Goal: Task Accomplishment & Management: Use online tool/utility

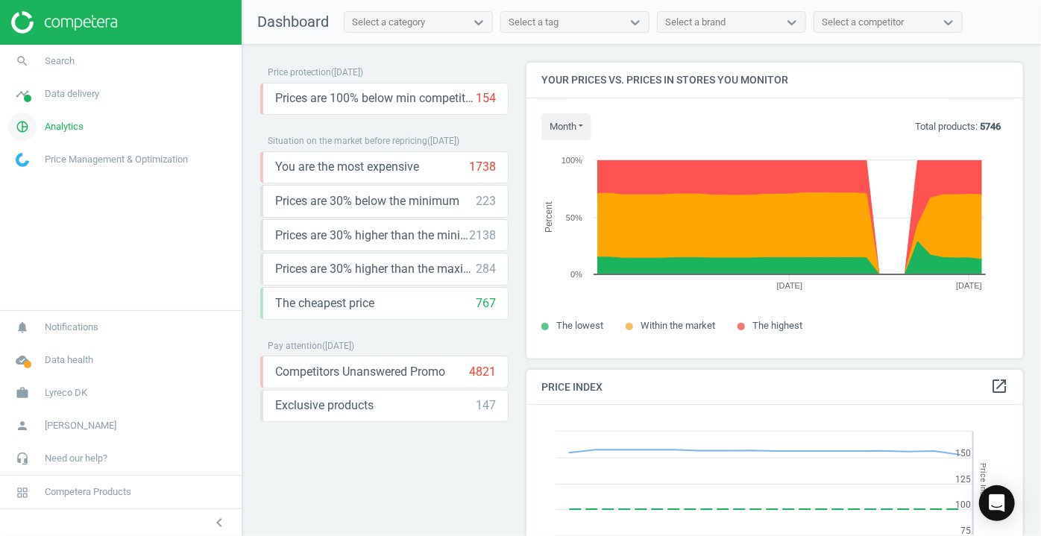
scroll to position [364, 508]
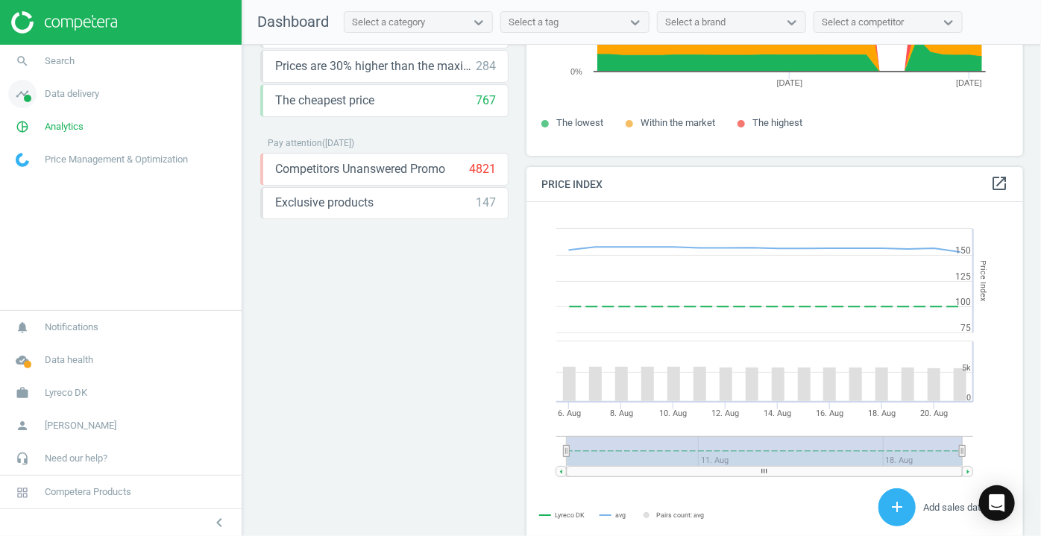
click at [22, 95] on icon "timeline" at bounding box center [22, 94] width 28 height 28
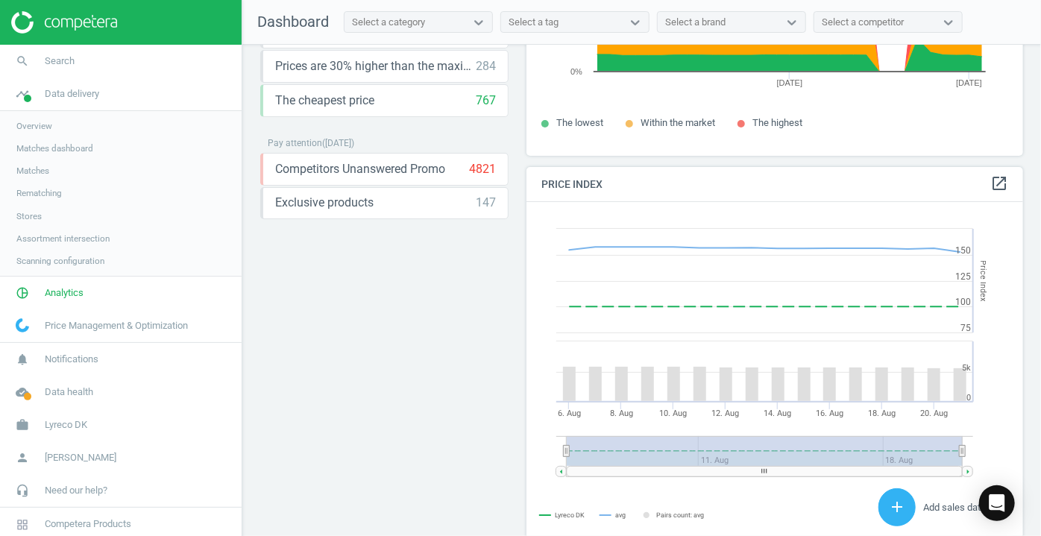
click at [30, 171] on span "Matches" at bounding box center [32, 171] width 33 height 12
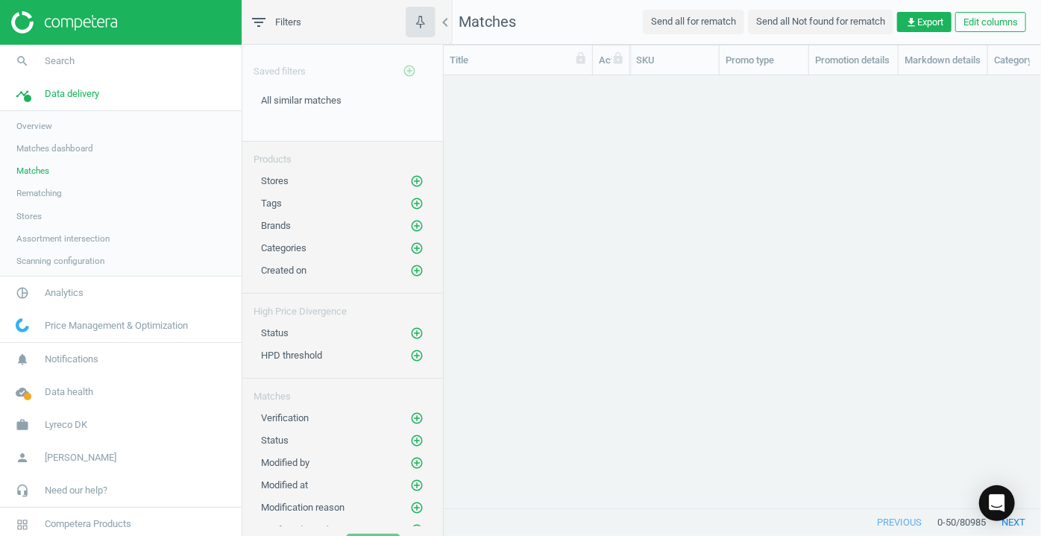
scroll to position [413, 587]
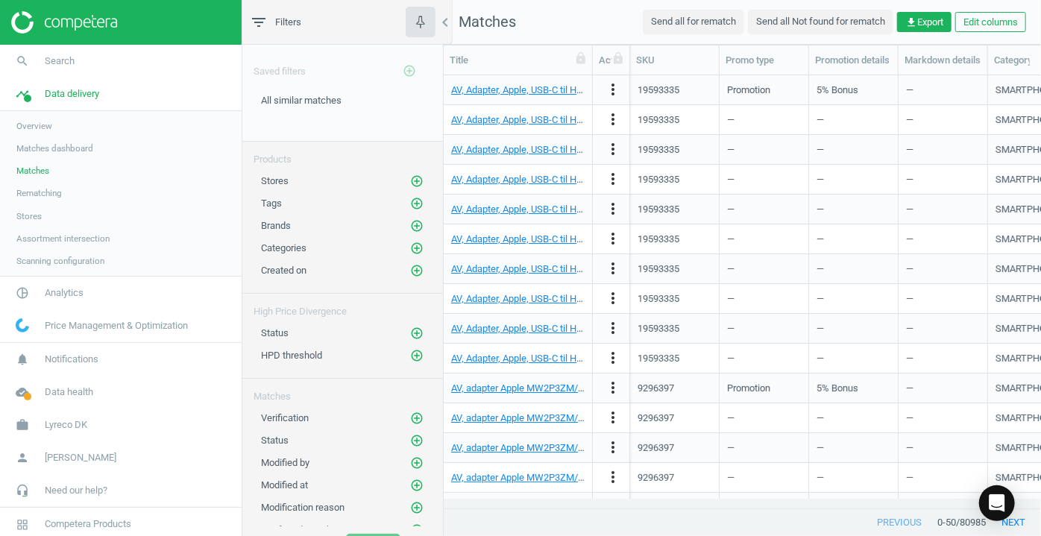
click at [51, 151] on span "Matches dashboard" at bounding box center [54, 148] width 77 height 12
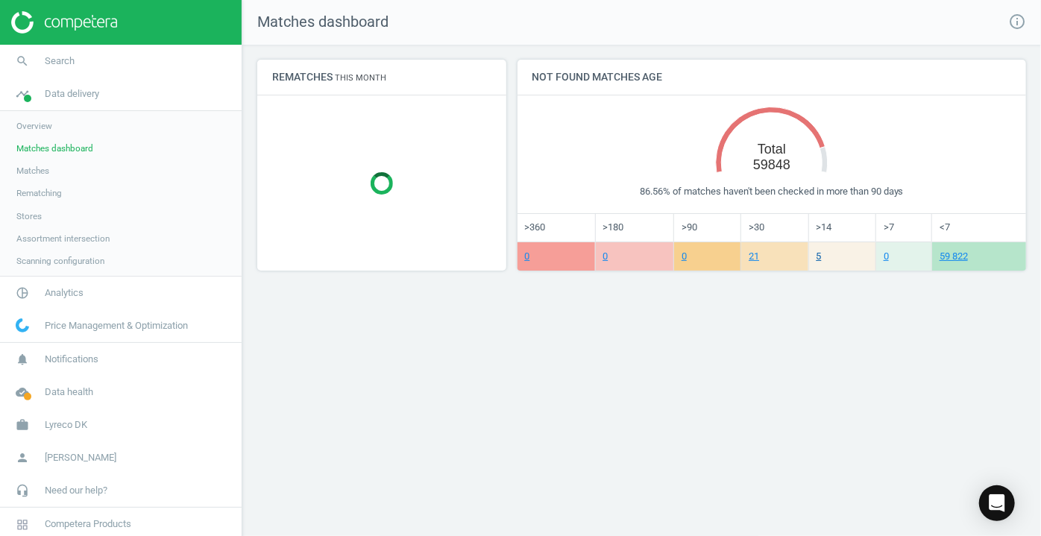
click at [818, 258] on link "5" at bounding box center [818, 255] width 5 height 11
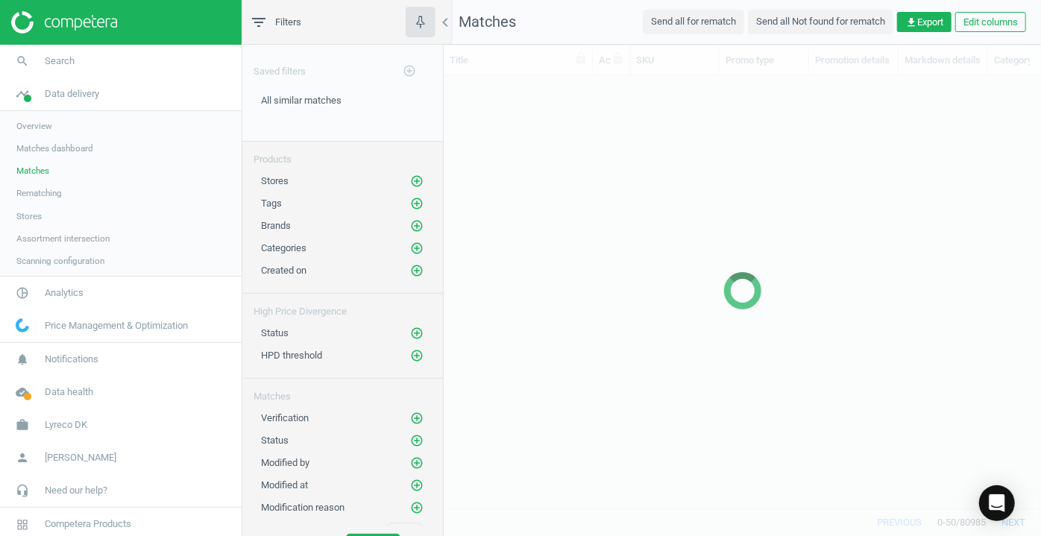
scroll to position [413, 587]
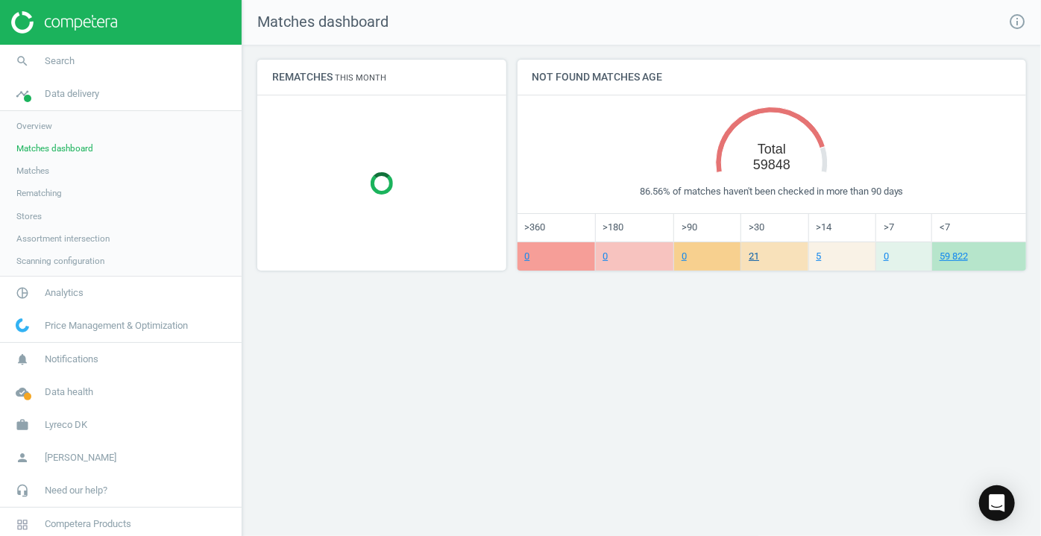
click at [755, 259] on link "21" at bounding box center [753, 255] width 10 height 11
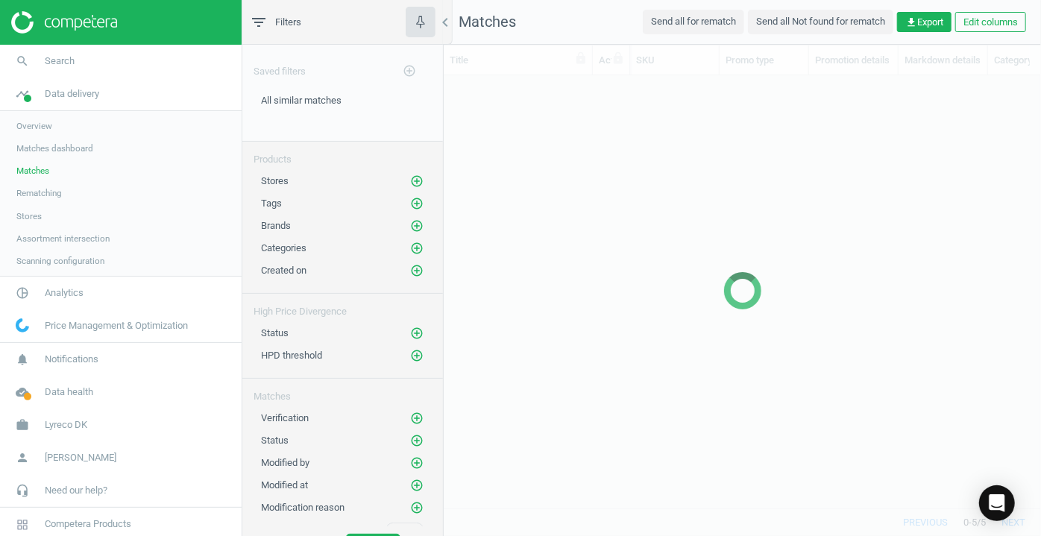
scroll to position [413, 587]
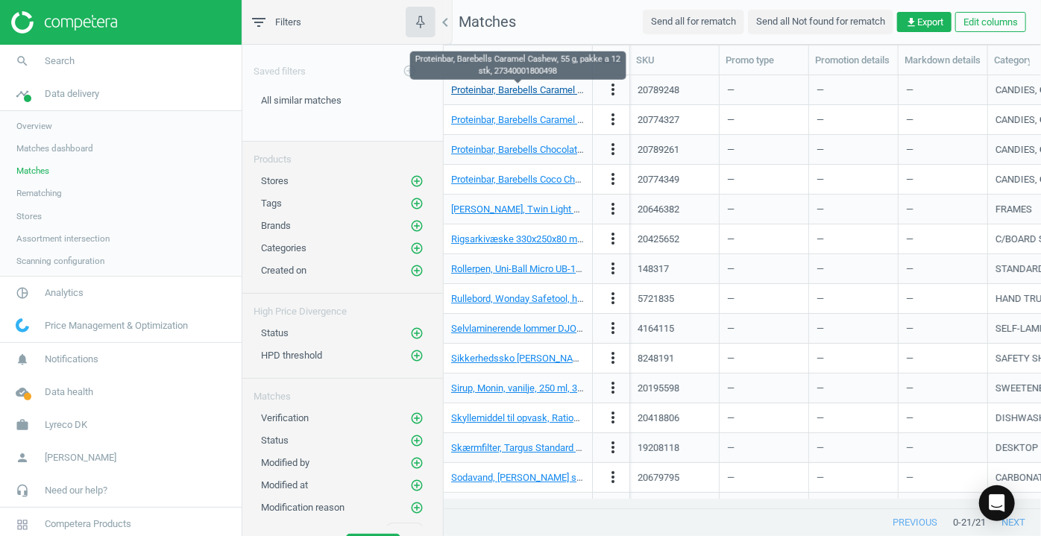
click at [513, 91] on link "Proteinbar, Barebells Caramel Cashew, 55 g, pakke a 12 stk, 27340001800498" at bounding box center [614, 89] width 326 height 11
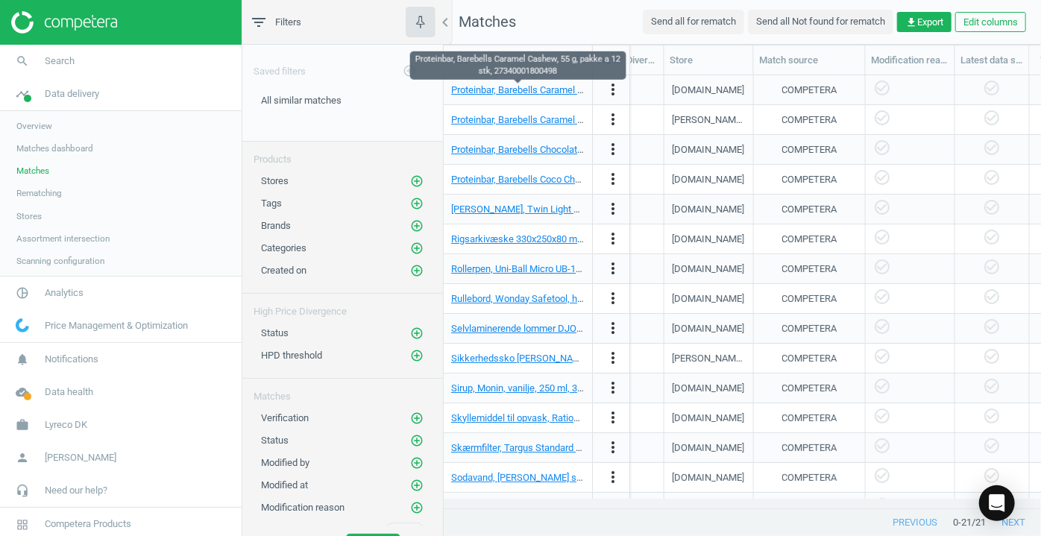
scroll to position [0, 1255]
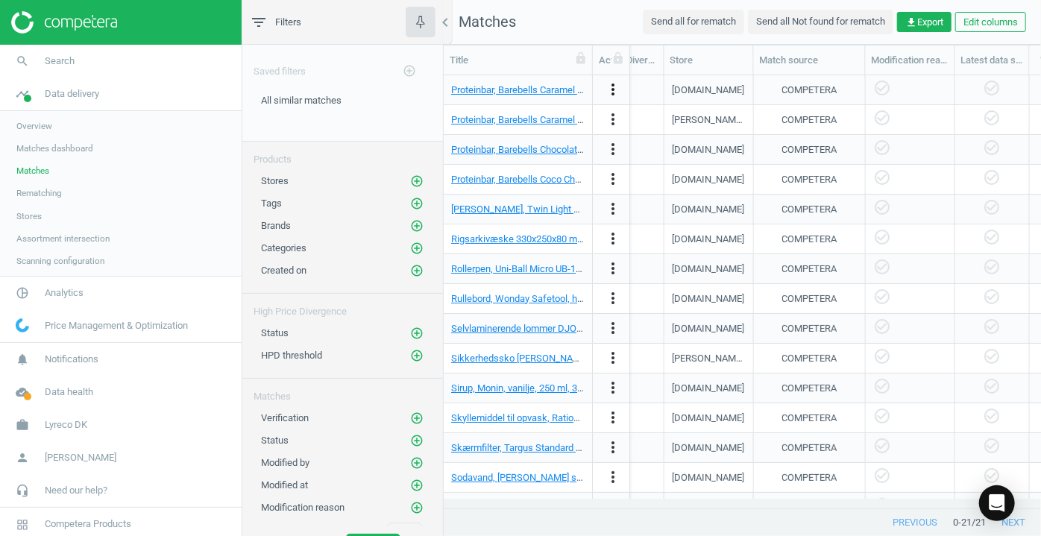
click at [610, 92] on icon "more_vert" at bounding box center [613, 90] width 18 height 18
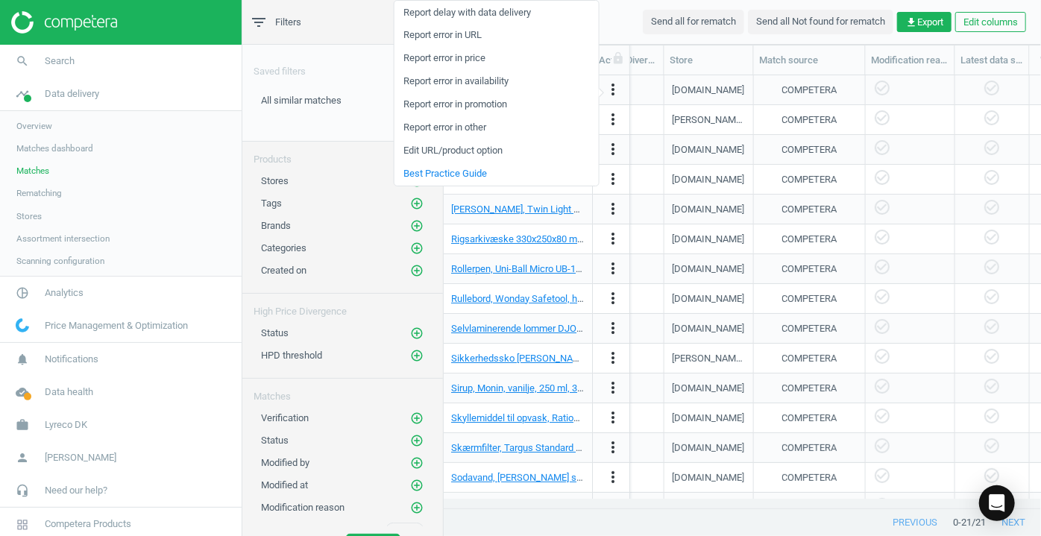
click at [620, 26] on nav "Matches Send all for rematch Send all Not found for rematch get_app Export Edit…" at bounding box center [742, 22] width 597 height 45
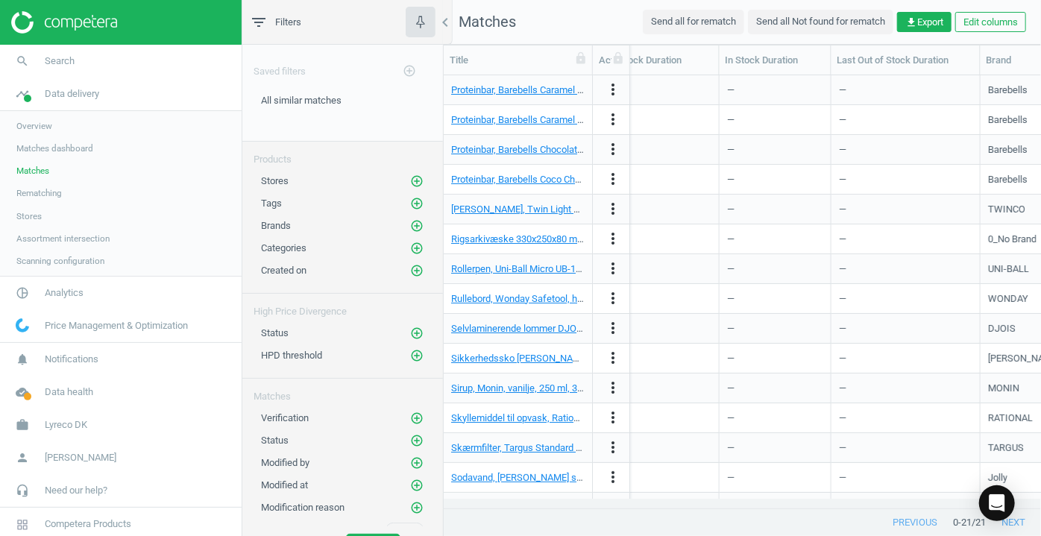
scroll to position [0, 0]
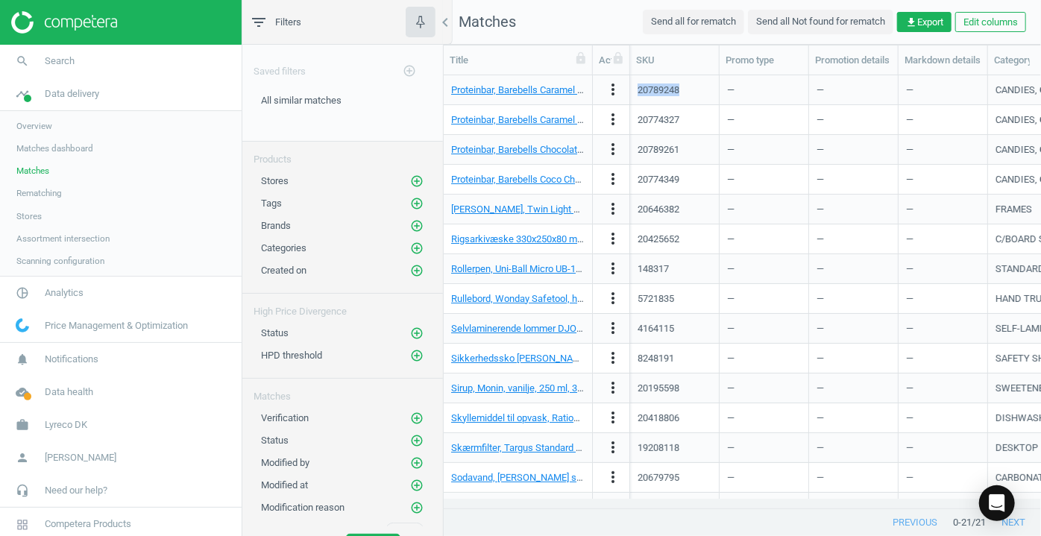
drag, startPoint x: 680, startPoint y: 89, endPoint x: 634, endPoint y: 92, distance: 46.4
click at [634, 92] on div "20789248" at bounding box center [674, 90] width 89 height 30
copy div "20789248"
click at [22, 63] on icon "search" at bounding box center [22, 61] width 28 height 28
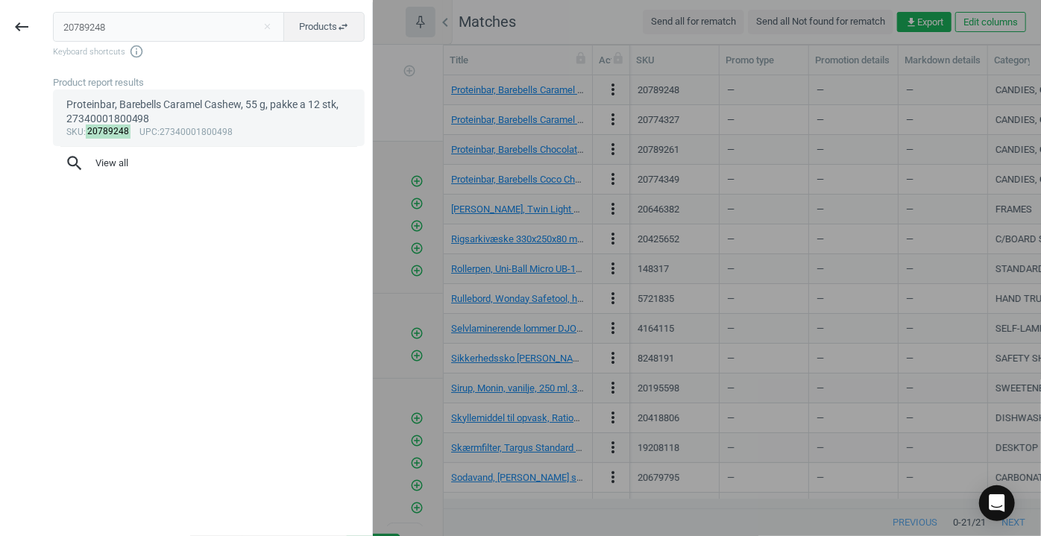
type input "20789248"
click at [125, 109] on div "Proteinbar, Barebells Caramel Cashew, 55 g, pakke a 12 stk, 27340001800498" at bounding box center [208, 112] width 285 height 29
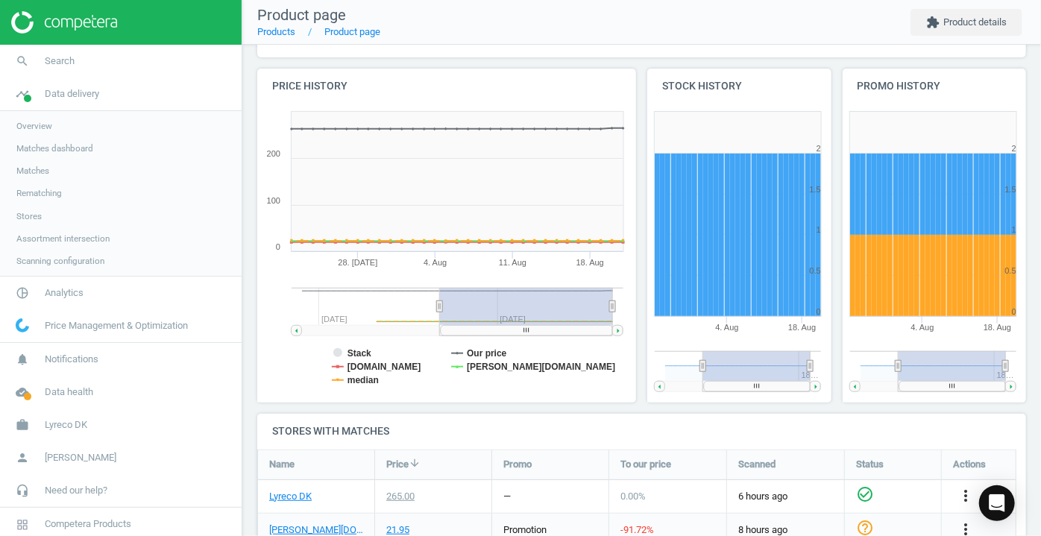
scroll to position [203, 0]
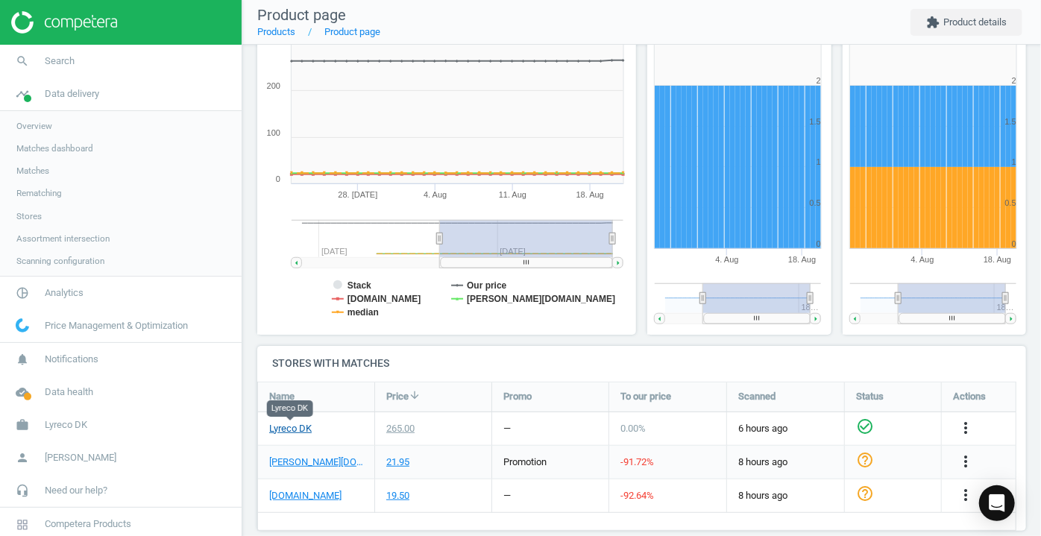
click at [291, 426] on link "Lyreco DK" at bounding box center [290, 428] width 42 height 13
click at [292, 460] on link "[PERSON_NAME][DOMAIN_NAME]" at bounding box center [316, 461] width 94 height 13
click at [314, 496] on link "[DOMAIN_NAME]" at bounding box center [305, 495] width 72 height 13
click at [963, 495] on icon "more_vert" at bounding box center [965, 495] width 18 height 18
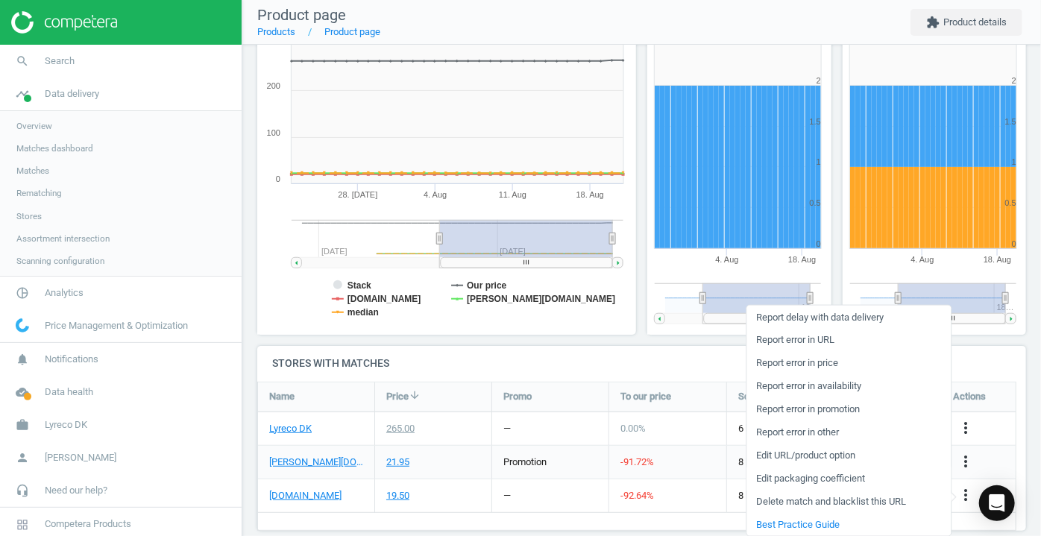
click at [830, 479] on link "Edit packaging coefficient" at bounding box center [848, 478] width 204 height 23
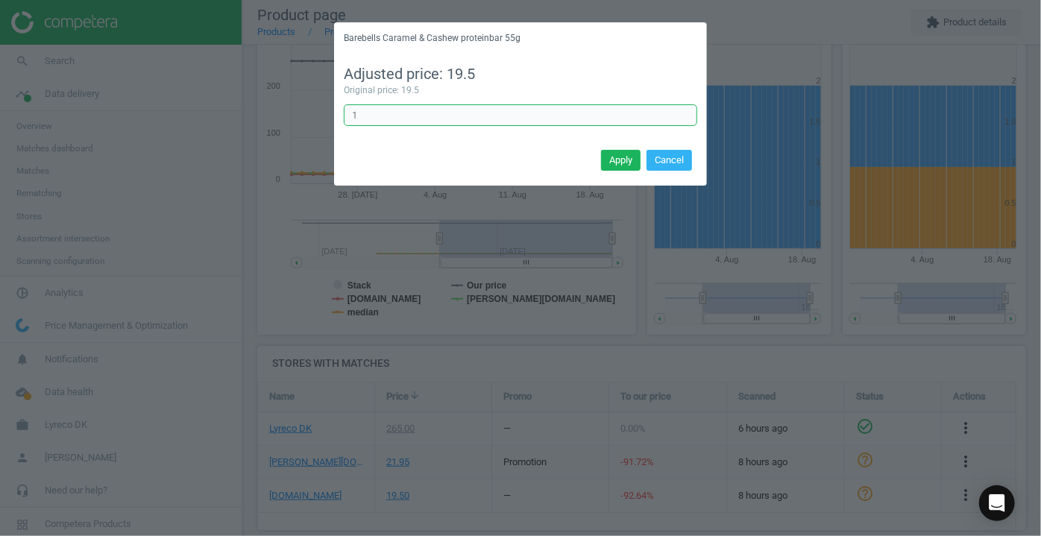
click at [394, 113] on input "1" at bounding box center [520, 115] width 353 height 22
type input "12"
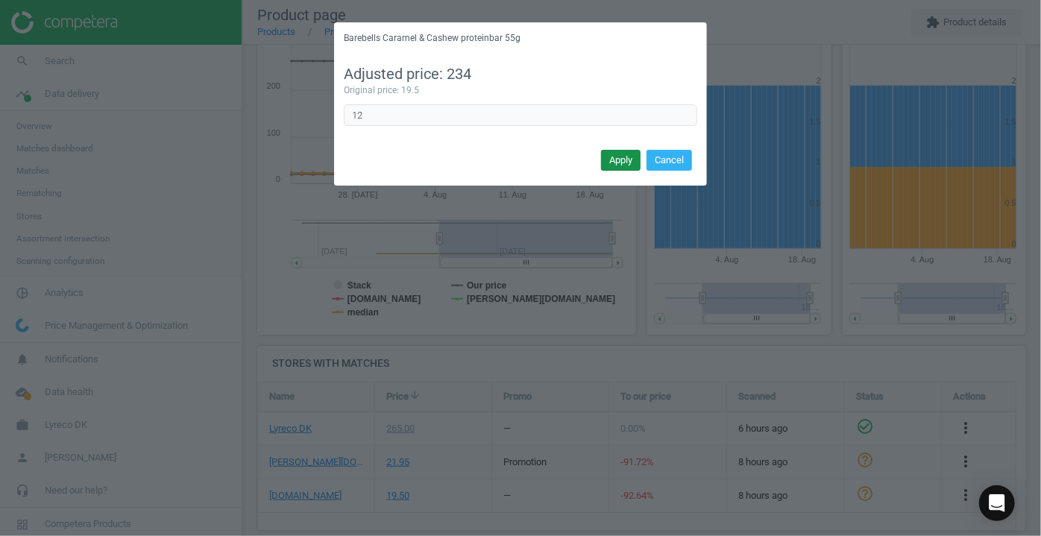
click at [608, 157] on button "Apply" at bounding box center [621, 160] width 40 height 21
